Goal: Transaction & Acquisition: Book appointment/travel/reservation

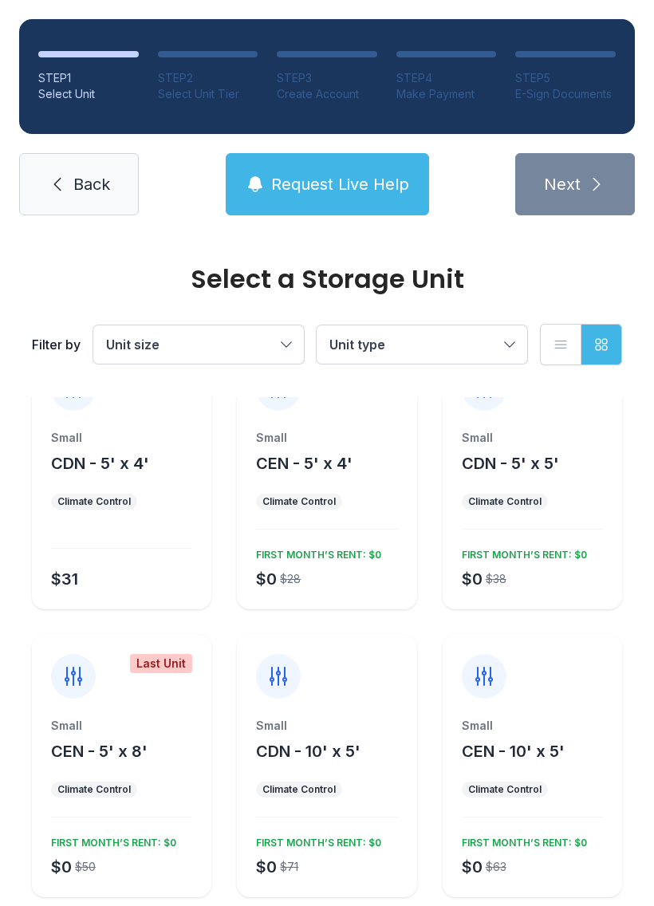
scroll to position [48, 0]
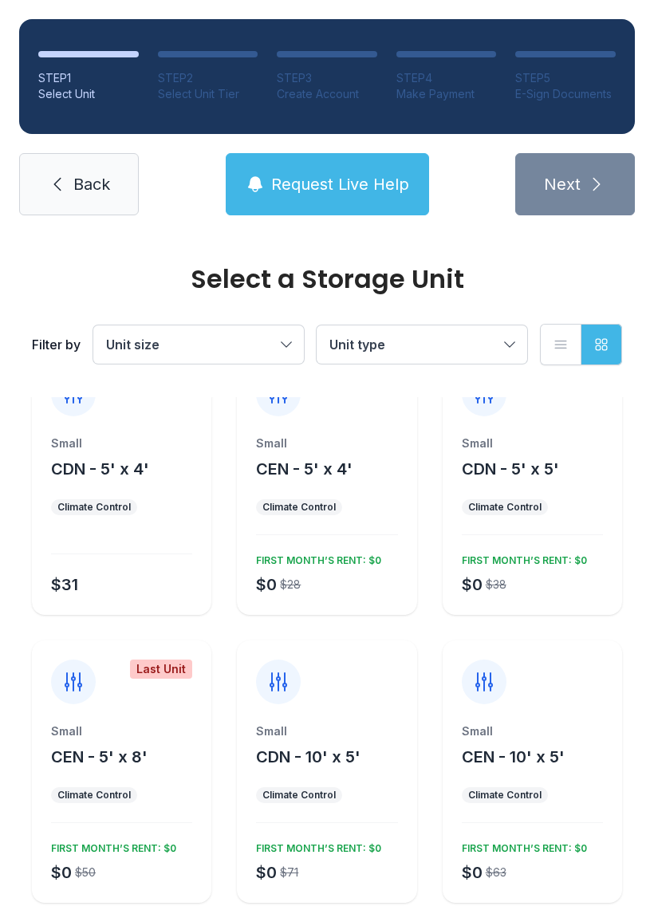
click at [152, 731] on div "Small" at bounding box center [121, 731] width 141 height 16
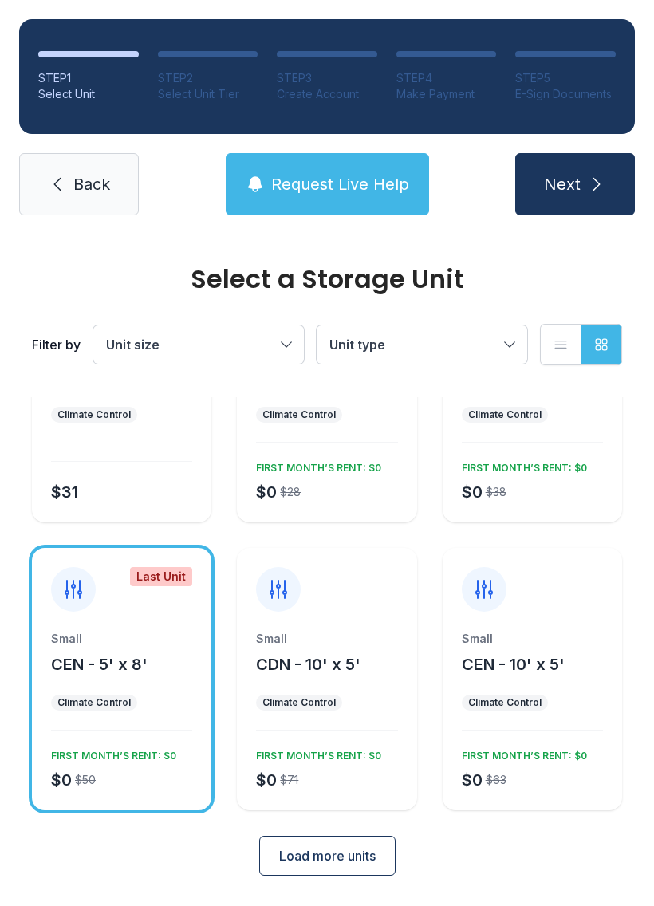
scroll to position [139, 0]
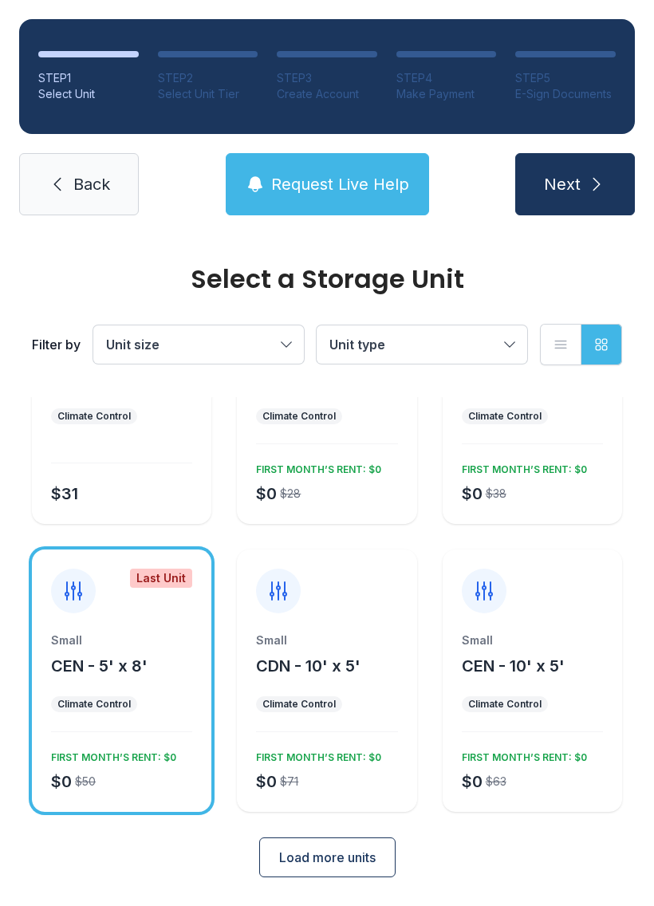
click at [142, 719] on div "Small CEN - 5' x 8' Climate Control $0 $50 FIRST MONTH’S RENT: $0" at bounding box center [121, 721] width 179 height 179
click at [116, 692] on div "Small CEN - 5' x 8' Climate Control $0 $50 FIRST MONTH’S RENT: $0" at bounding box center [121, 721] width 179 height 179
click at [151, 567] on div "Last Unit" at bounding box center [121, 581] width 179 height 64
click at [133, 759] on div "FIRST MONTH’S RENT: $0" at bounding box center [111, 754] width 132 height 19
click at [634, 161] on button "Next" at bounding box center [575, 184] width 120 height 62
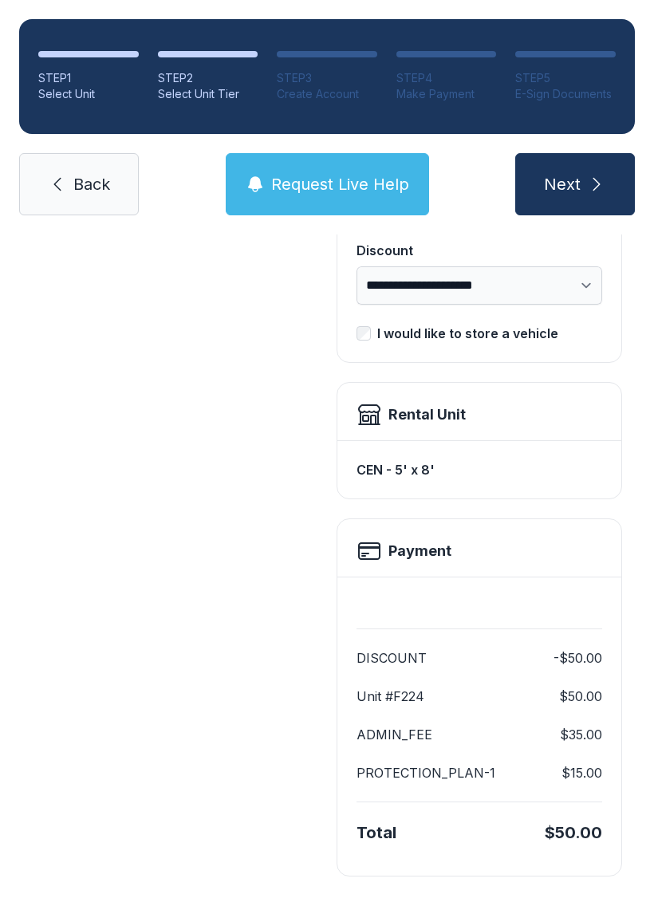
scroll to position [326, 0]
click at [77, 174] on span "Back" at bounding box center [91, 184] width 37 height 22
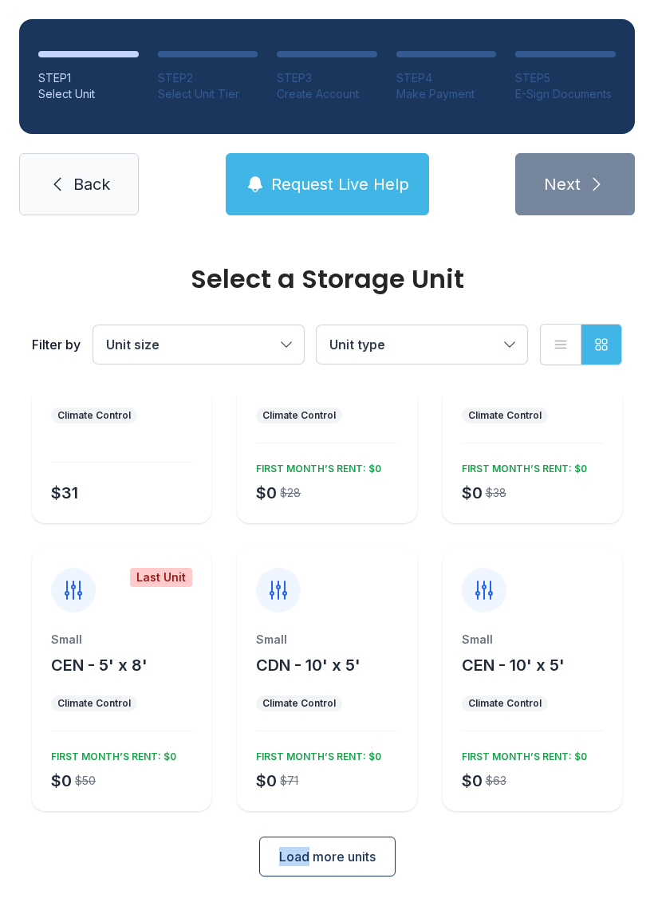
scroll to position [139, 0]
click at [81, 174] on span "Back" at bounding box center [91, 184] width 37 height 22
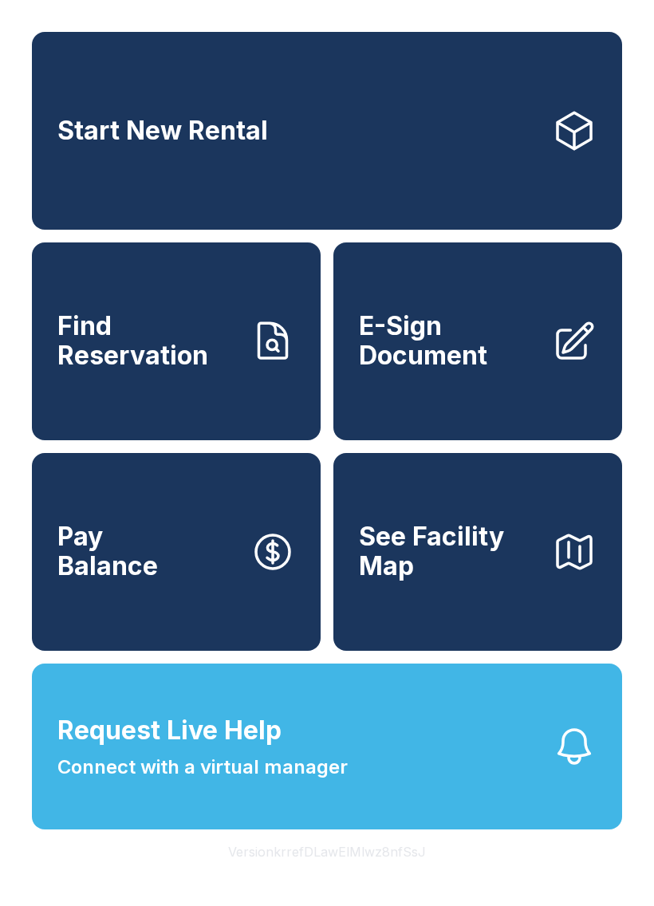
click at [386, 144] on link "Start New Rental" at bounding box center [327, 131] width 590 height 198
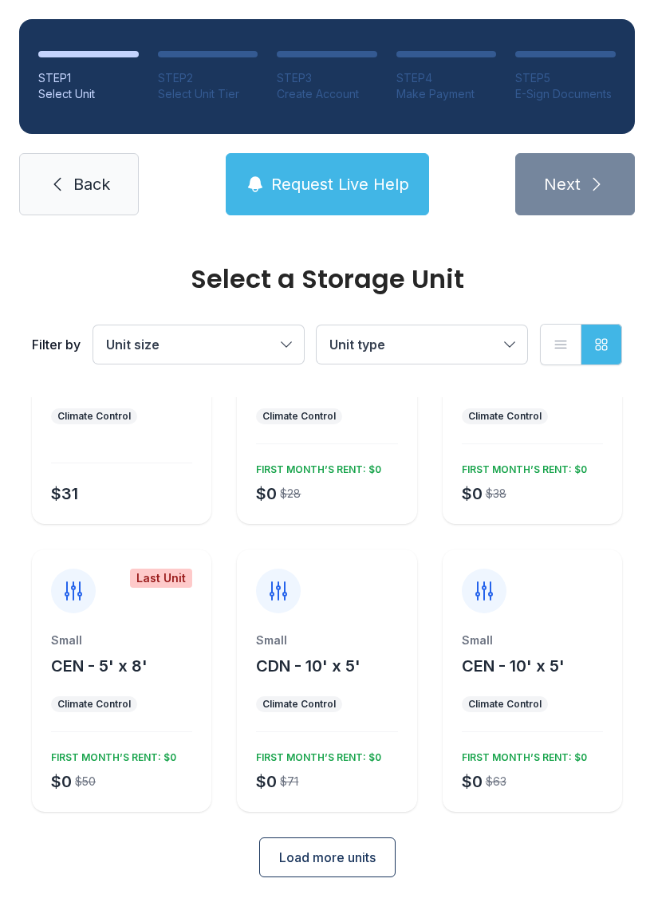
click at [313, 868] on button "Load more units" at bounding box center [327, 857] width 136 height 40
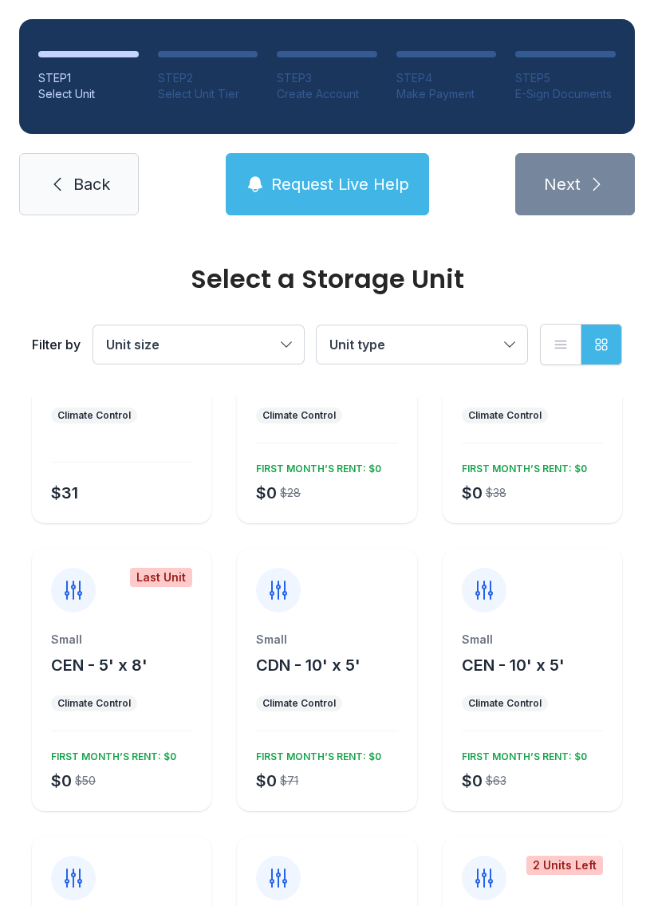
scroll to position [139, 0]
click at [336, 159] on button "Request Live Help" at bounding box center [327, 184] width 203 height 62
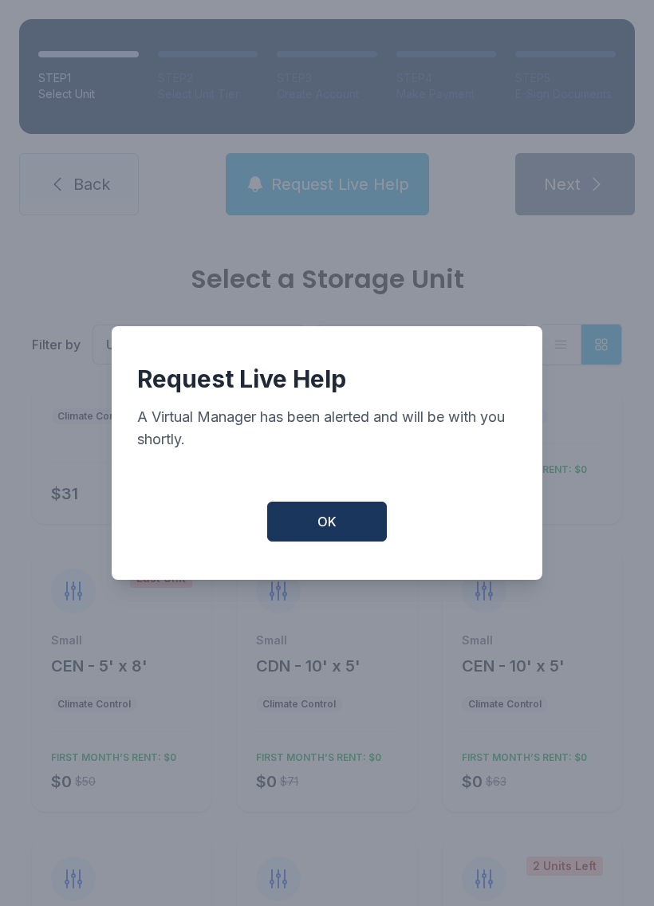
click at [345, 542] on button "OK" at bounding box center [327, 522] width 120 height 40
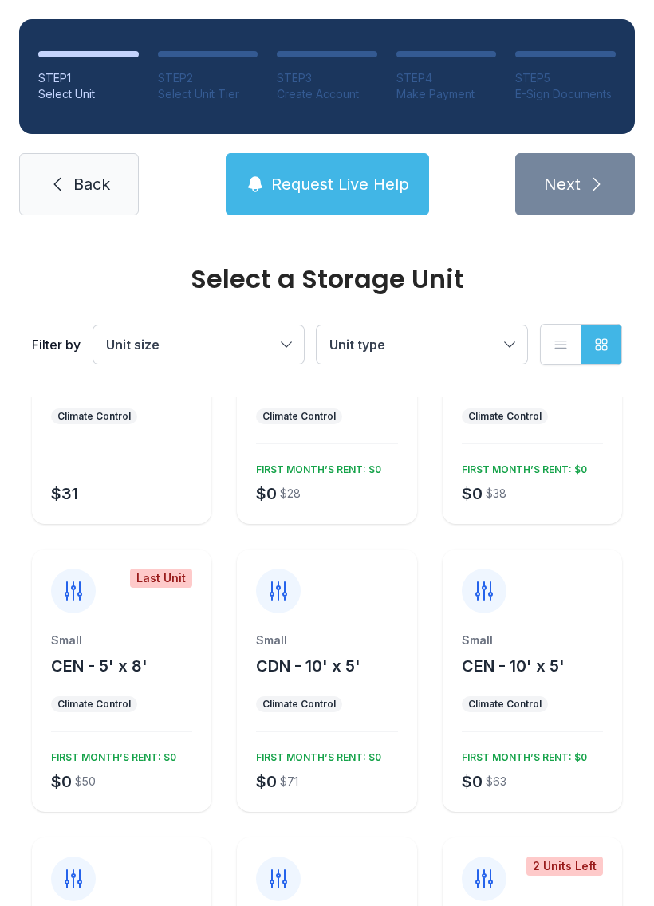
click at [301, 173] on span "Request Live Help" at bounding box center [340, 184] width 138 height 22
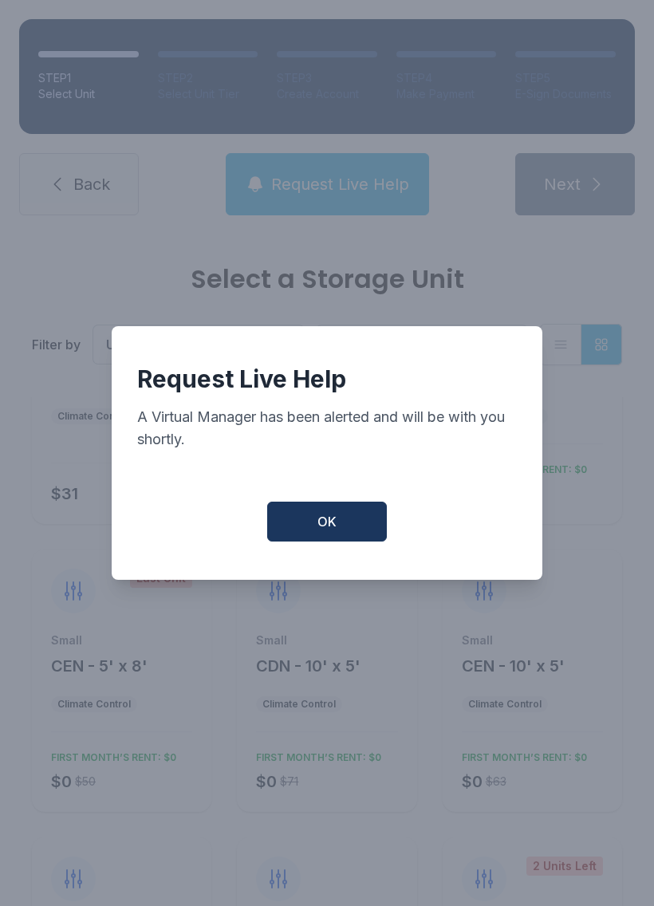
click at [317, 540] on button "OK" at bounding box center [327, 522] width 120 height 40
